Goal: Check status: Check status

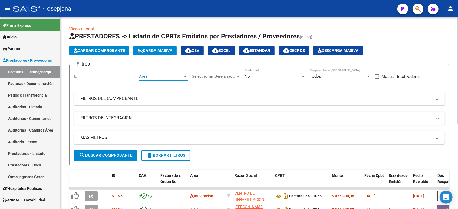
click at [149, 77] on span "Area" at bounding box center [161, 76] width 44 height 5
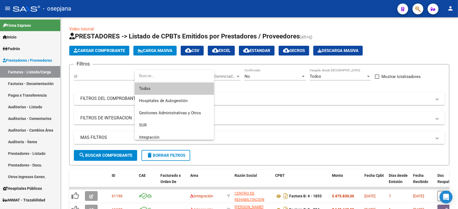
click at [152, 88] on span "Todos" at bounding box center [174, 89] width 71 height 12
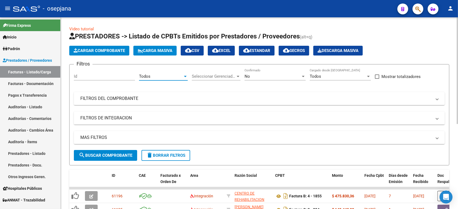
click at [229, 76] on span "Seleccionar Gerenciador" at bounding box center [214, 76] width 44 height 5
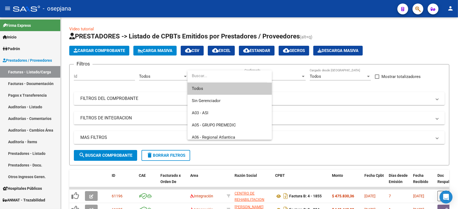
click at [225, 87] on span "Todos" at bounding box center [230, 89] width 76 height 12
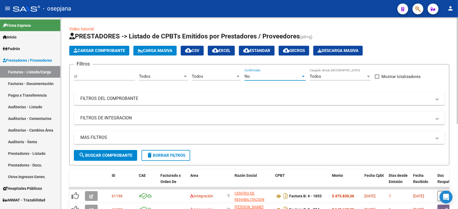
click at [263, 76] on div "No" at bounding box center [273, 76] width 56 height 5
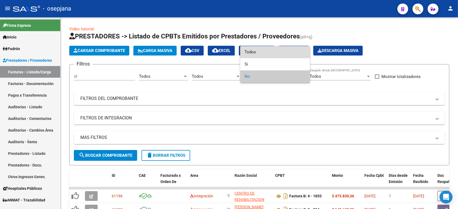
click at [260, 51] on span "Todos" at bounding box center [275, 52] width 61 height 12
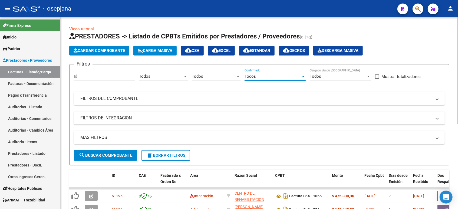
click at [200, 95] on mat-expansion-panel-header "FILTROS DEL COMPROBANTE" at bounding box center [259, 98] width 371 height 13
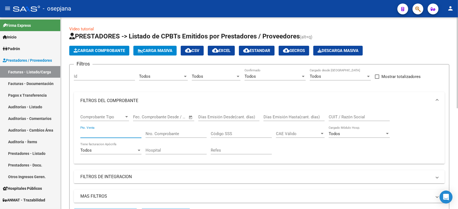
click at [128, 135] on input "Pto. Venta" at bounding box center [110, 133] width 61 height 5
type input "9"
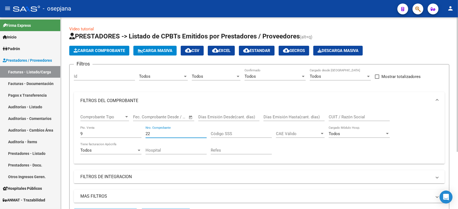
type input "2"
type input "1122"
click at [114, 135] on input "9" at bounding box center [110, 133] width 61 height 5
type input "10"
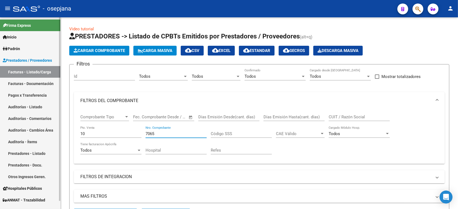
type input "7065"
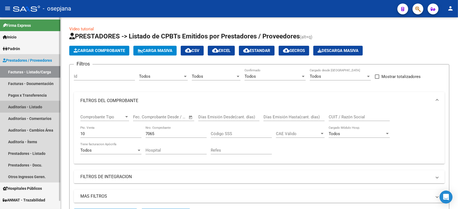
click at [35, 107] on link "Auditorías - Listado" at bounding box center [30, 107] width 60 height 12
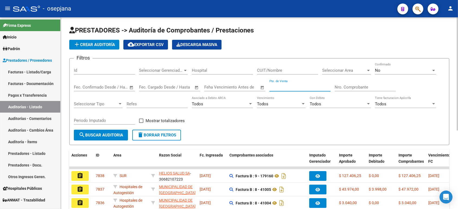
click at [294, 87] on input "Pto. de Venta" at bounding box center [300, 87] width 61 height 5
type input "9"
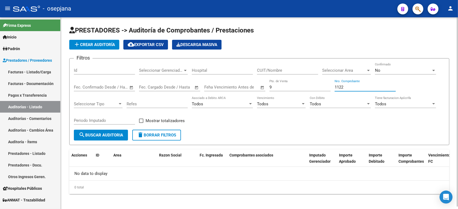
type input "1122"
click at [294, 87] on input "9" at bounding box center [300, 87] width 61 height 5
type input "10"
type input "7065"
